Goal: Find contact information: Find contact information

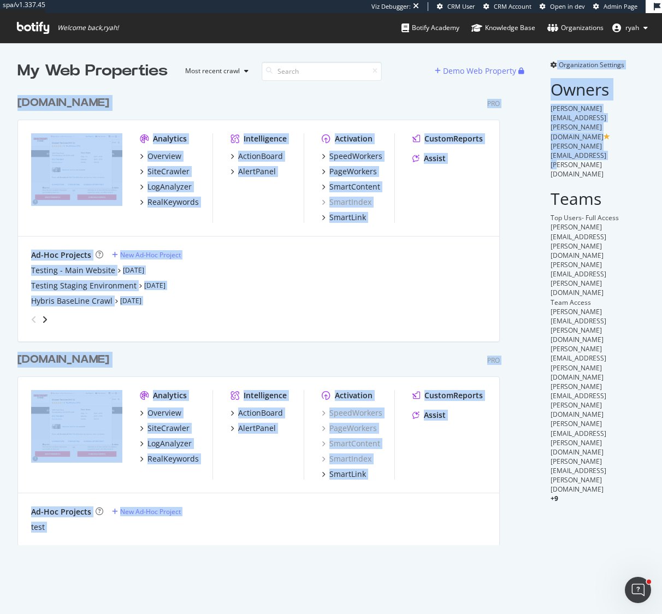
drag, startPoint x: 637, startPoint y: 119, endPoint x: 517, endPoint y: 115, distance: 119.7
click at [517, 115] on div "My Web Properties Most recent crawl Demo Web Property [DOMAIN_NAME] Pro Analyti…" at bounding box center [331, 303] width 662 height 520
drag, startPoint x: 536, startPoint y: 115, endPoint x: 541, endPoint y: 117, distance: 5.9
click at [551, 141] on span "[PERSON_NAME][EMAIL_ADDRESS][PERSON_NAME][DOMAIN_NAME]" at bounding box center [579, 159] width 56 height 37
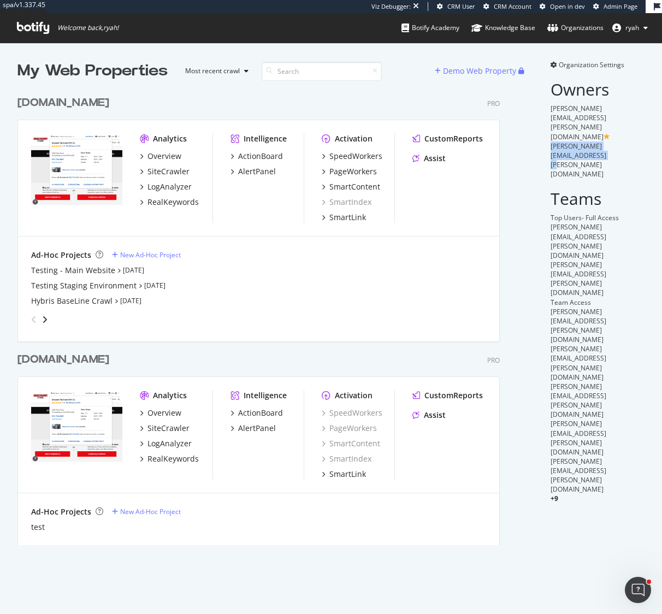
drag, startPoint x: 634, startPoint y: 120, endPoint x: 534, endPoint y: 119, distance: 100.0
click at [551, 141] on div "[PERSON_NAME][EMAIL_ADDRESS][PERSON_NAME][DOMAIN_NAME]" at bounding box center [598, 160] width 94 height 38
copy span "[PERSON_NAME][EMAIL_ADDRESS][PERSON_NAME][DOMAIN_NAME]"
